Goal: Navigation & Orientation: Find specific page/section

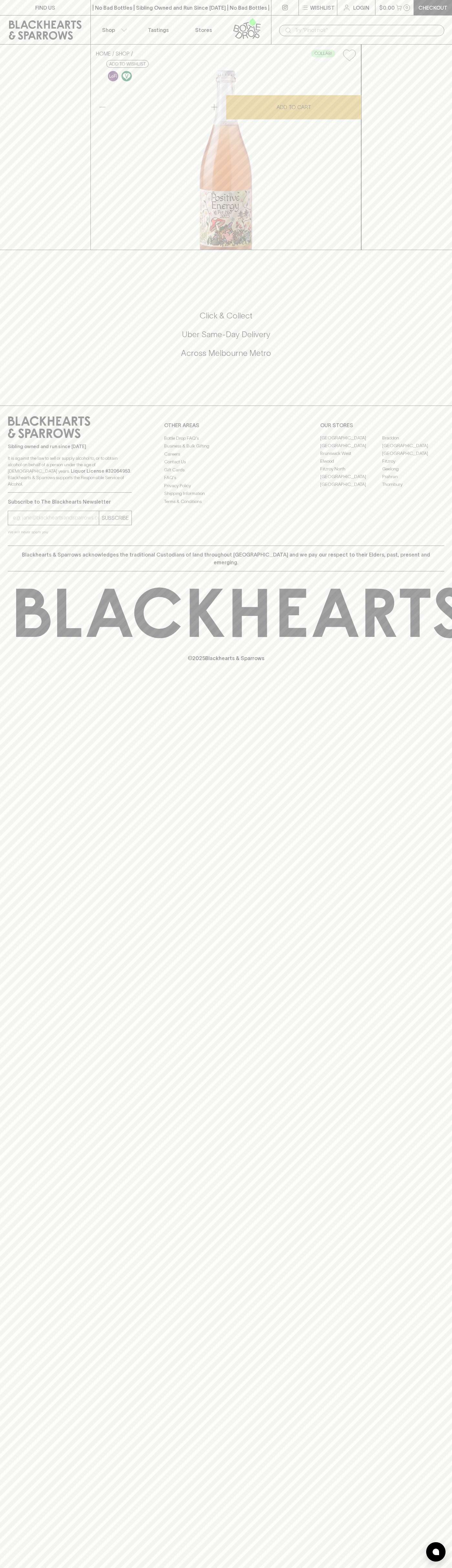
click at [375, 10] on button "$0.00 0" at bounding box center [394, 7] width 38 height 15
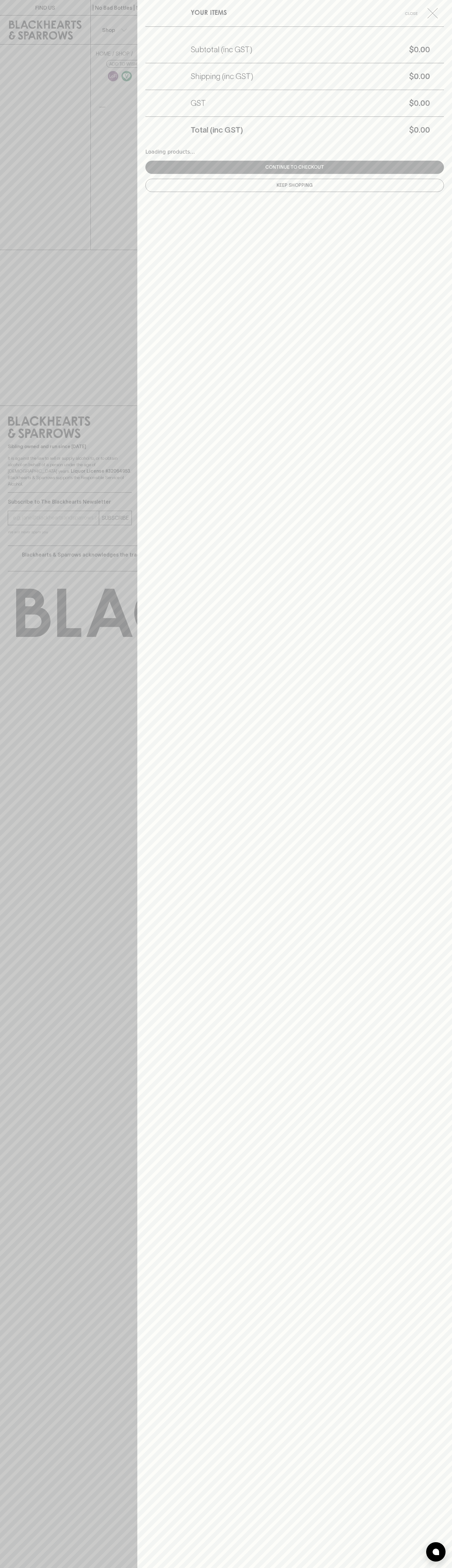
click at [450, 326] on div "YOUR ITEMS Close Subtotal (inc GST) $0.00 Shipping (inc GST) $0.00 GST $0.00 To…" at bounding box center [294, 784] width 314 height 1568
click at [188, 1567] on html "FIND US | No Bad Bottles | Sibling Owned and Run Since [DATE] | No Bad Bottles …" at bounding box center [226, 784] width 452 height 1568
click at [5, 158] on div at bounding box center [226, 784] width 452 height 1568
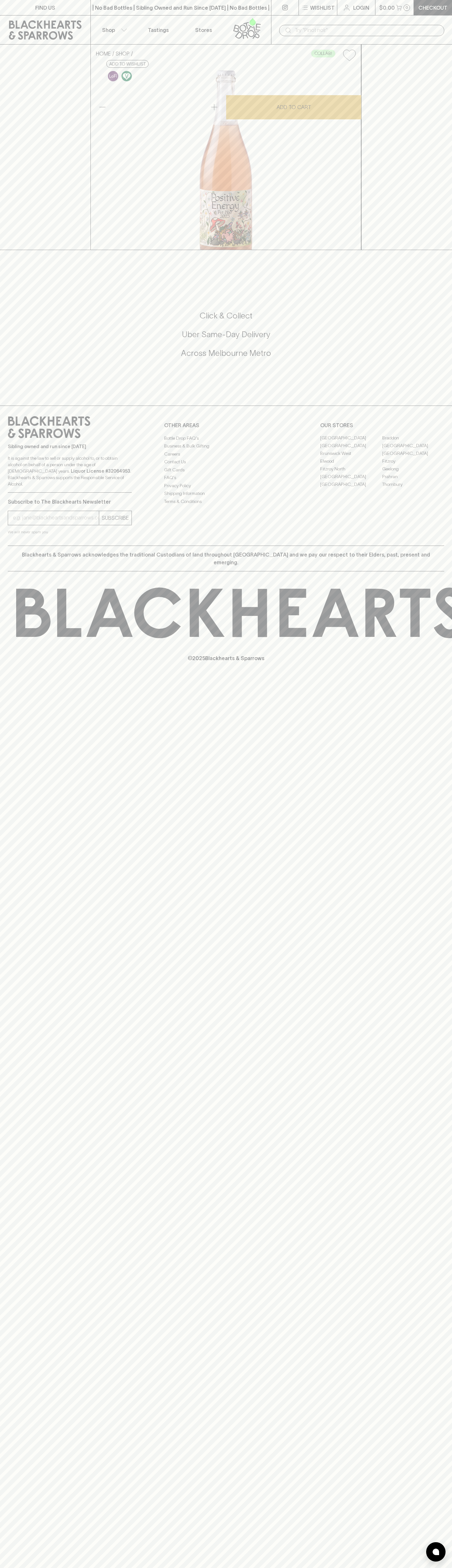
click at [351, 442] on link "[GEOGRAPHIC_DATA]" at bounding box center [351, 438] width 62 height 8
